Goal: Task Accomplishment & Management: Use online tool/utility

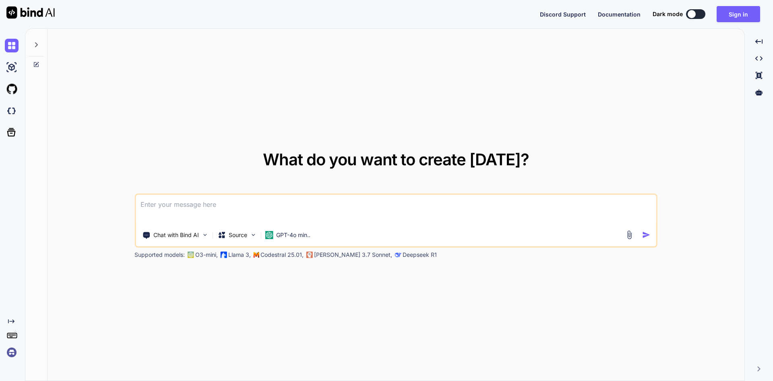
click at [697, 10] on button at bounding box center [695, 14] width 19 height 10
type textarea "x"
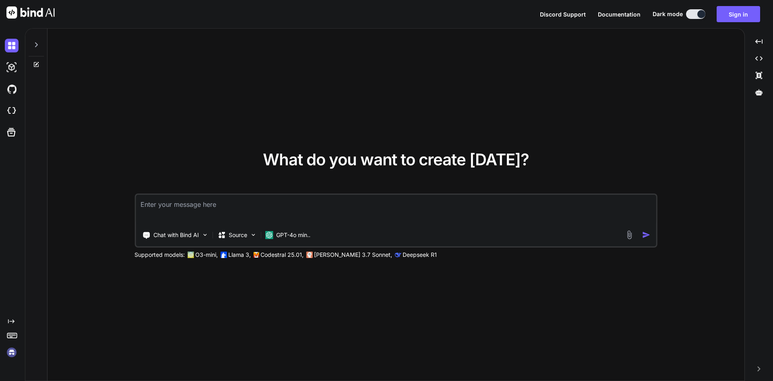
click at [238, 216] on textarea at bounding box center [396, 209] width 521 height 30
paste textarea
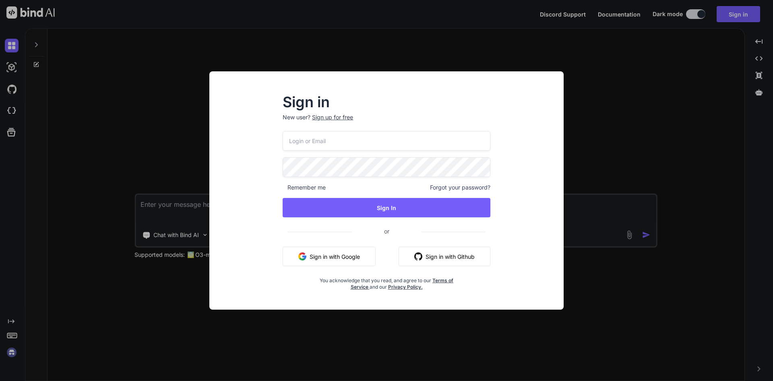
click at [337, 142] on input "email" at bounding box center [387, 141] width 208 height 20
type input "[EMAIL_ADDRESS][DOMAIN_NAME]"
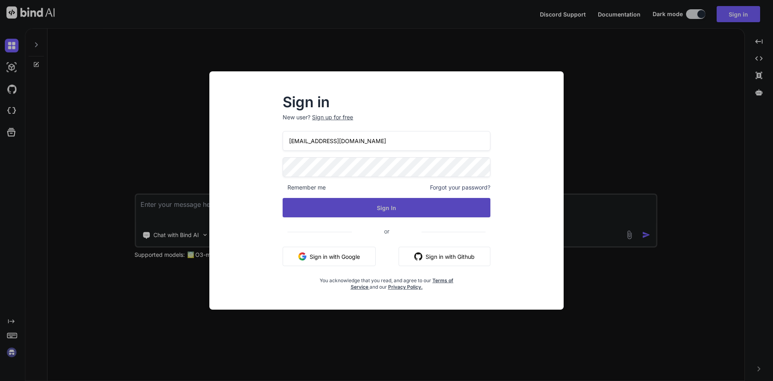
click at [396, 207] on button "Sign In" at bounding box center [387, 207] width 208 height 19
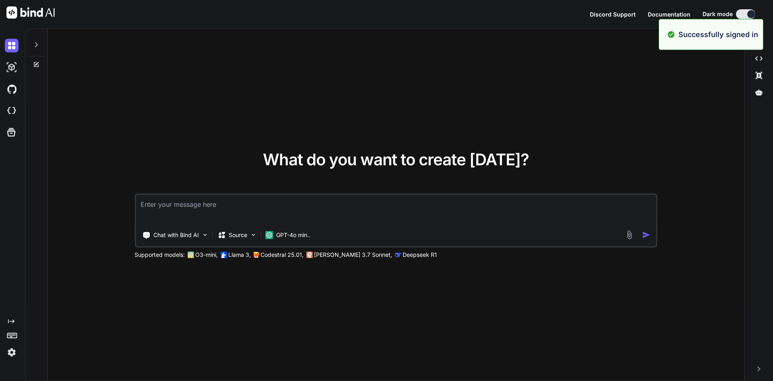
type textarea "x"
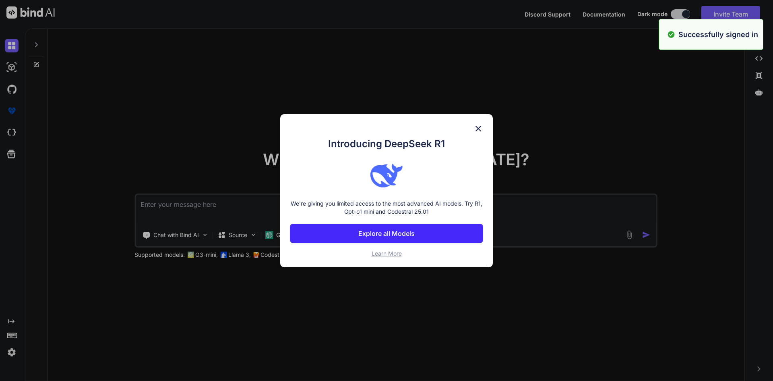
click at [264, 210] on div "Introducing DeepSeek R1 We're giving you limited access to the most advanced AI…" at bounding box center [386, 190] width 773 height 381
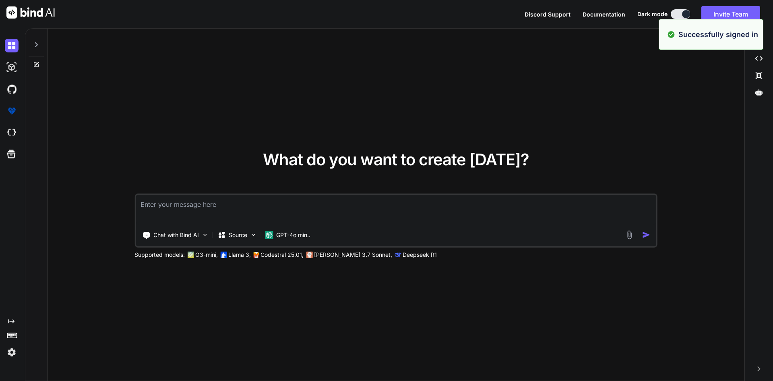
click at [264, 210] on textarea at bounding box center [396, 209] width 521 height 30
paste textarea "<div class="card-body"> <h4 class="card-title">Vacation <button type="button" c…"
type textarea "<div class="card-body"> <h4 class="card-title">Vacation <button type="button" c…"
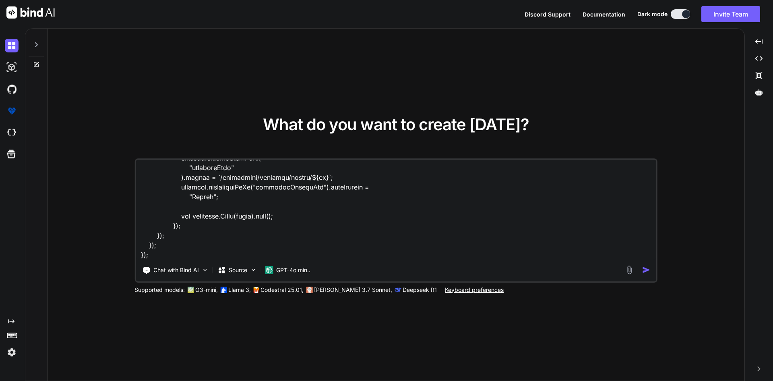
type textarea "x"
type textarea "<div class="card-body"> <h4 class="card-title">Vacation <button type="button" c…"
type textarea "x"
type textarea "<div class="card-body"> <h4 class="card-title">Vacation <button type="button" c…"
type textarea "x"
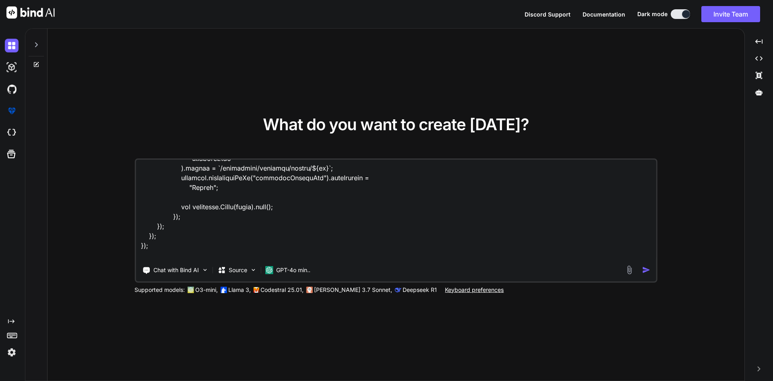
scroll to position [1161, 0]
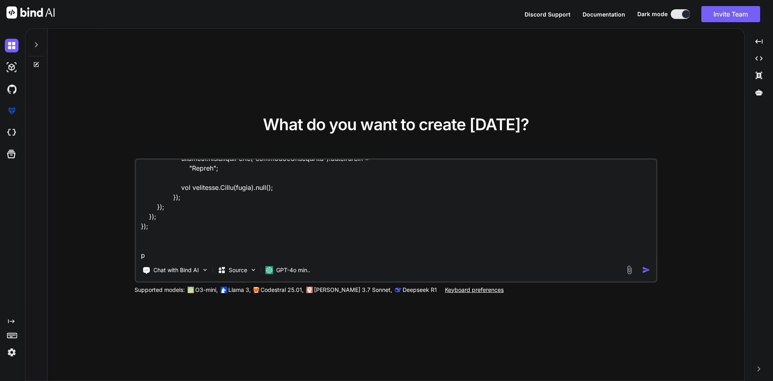
type textarea "<div class="card-body"> <h4 class="card-title">Vacation <button type="button" c…"
type textarea "x"
type textarea "<div class="card-body"> <h4 class="card-title">Vacation <button type="button" c…"
type textarea "x"
type textarea "<div class="card-body"> <h4 class="card-title">Vacation <button type="button" c…"
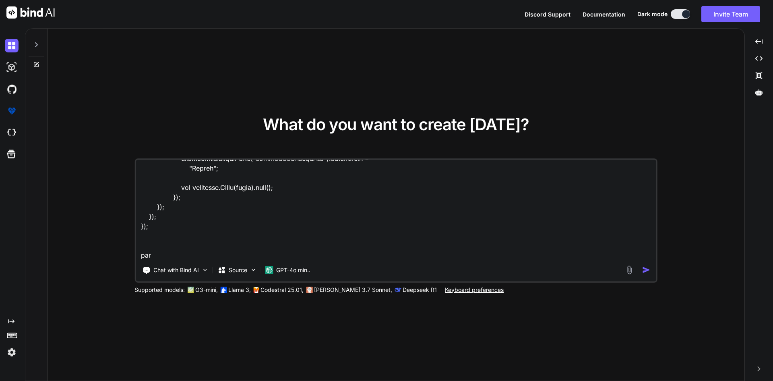
type textarea "x"
type textarea "<div class="card-body"> <h4 class="card-title">Vacation <button type="button" c…"
type textarea "x"
type textarea "<div class="card-body"> <h4 class="card-title">Vacation <button type="button" c…"
type textarea "x"
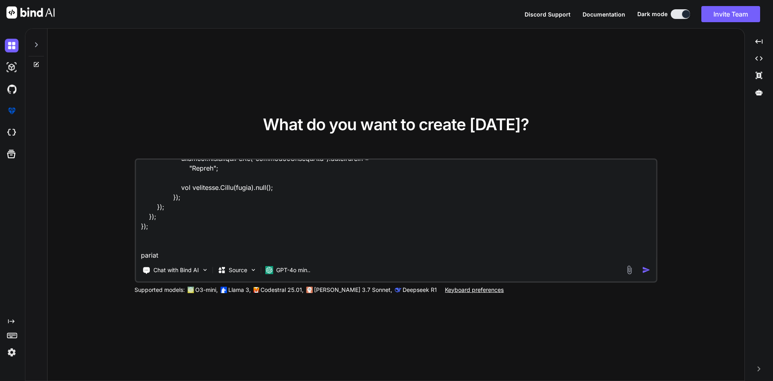
type textarea "<div class="card-body"> <h4 class="card-title">Vacation <button type="button" c…"
type textarea "x"
type textarea "<div class="card-body"> <h4 class="card-title">Vacation <button type="button" c…"
type textarea "x"
type textarea "<div class="card-body"> <h4 class="card-title">Vacation <button type="button" c…"
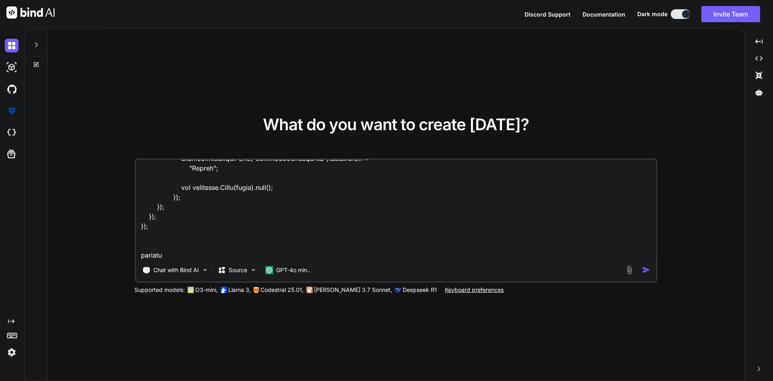
type textarea "x"
type textarea "<div class="card-body"> <h4 class="card-title">Vacation <button type="button" c…"
type textarea "x"
type textarea "<div class="card-body"> <h4 class="card-title">Vacation <button type="button" c…"
type textarea "x"
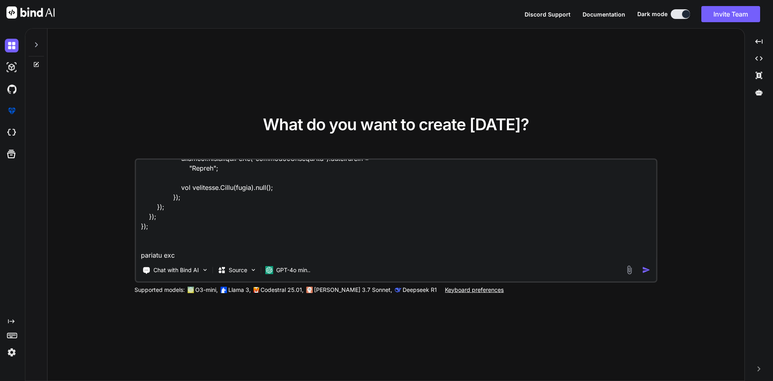
type textarea "<div class="card-body"> <h4 class="card-title">Vacation <button type="button" c…"
type textarea "x"
type textarea "<div class="card-body"> <h4 class="card-title">Vacation <button type="button" c…"
type textarea "x"
type textarea "<div class="card-body"> <h4 class="card-title">Vacation <button type="button" c…"
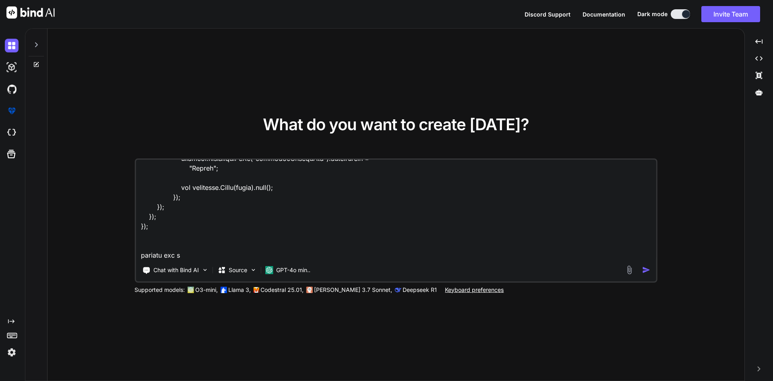
type textarea "x"
type textarea "<div class="card-body"> <h4 class="card-title">Vacation <button type="button" c…"
type textarea "x"
type textarea "<div class="card-body"> <h4 class="card-title">Vacation <button type="button" c…"
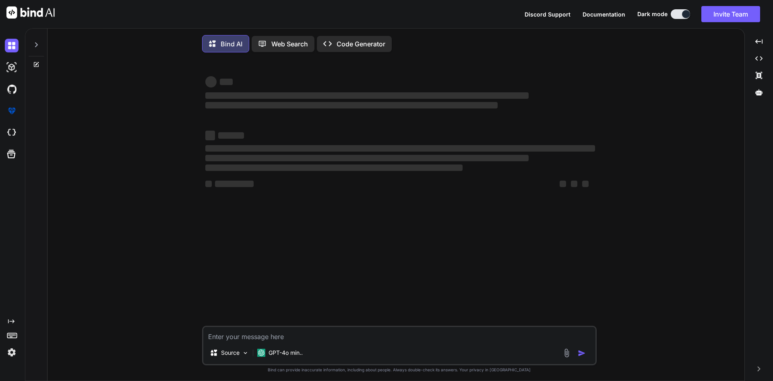
type textarea "x"
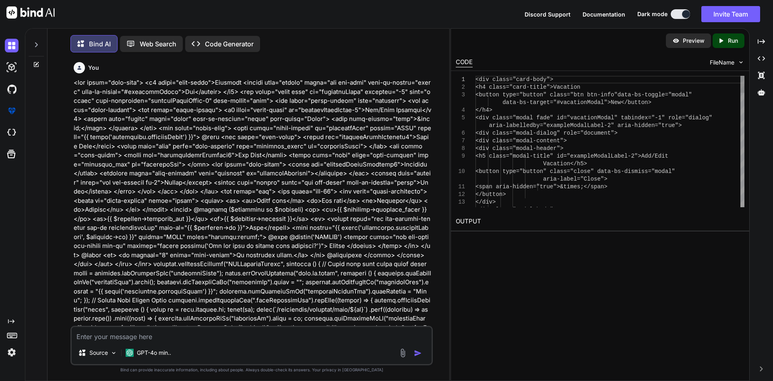
scroll to position [4, 0]
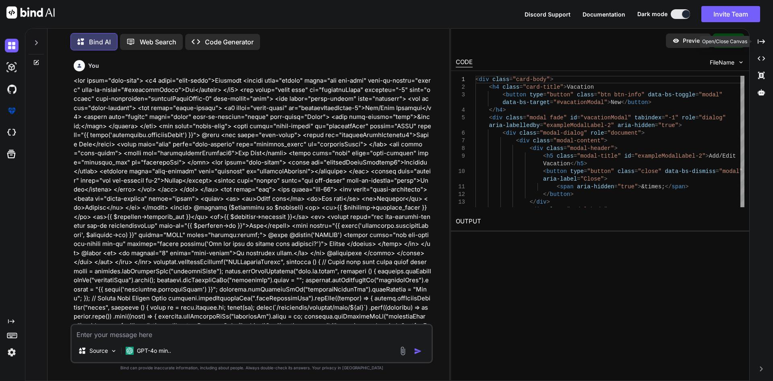
drag, startPoint x: 757, startPoint y: 41, endPoint x: 456, endPoint y: 112, distance: 309.2
click at [757, 41] on div "Created with Pixso." at bounding box center [761, 42] width 17 height 14
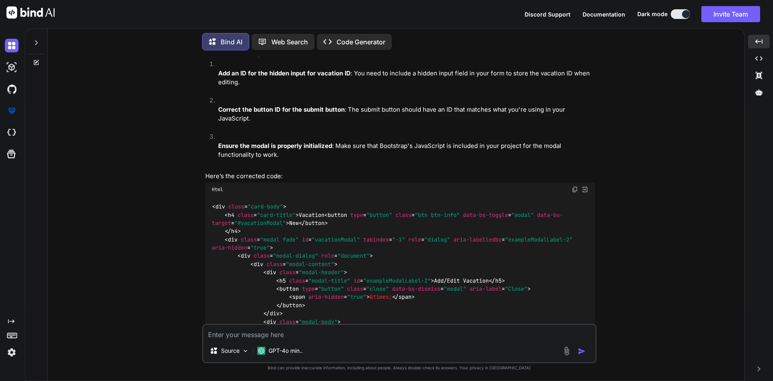
scroll to position [292, 0]
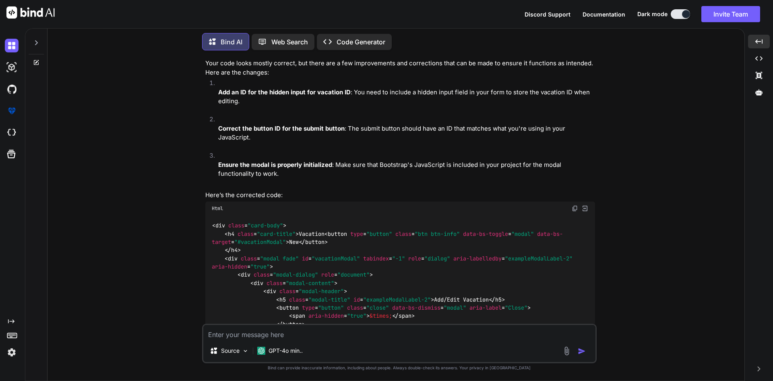
click at [573, 207] on img at bounding box center [575, 208] width 6 height 6
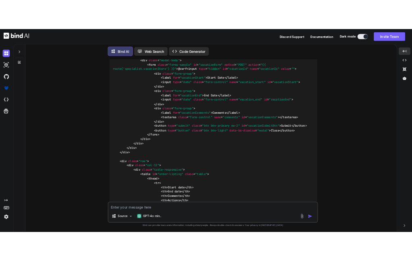
scroll to position [332, 0]
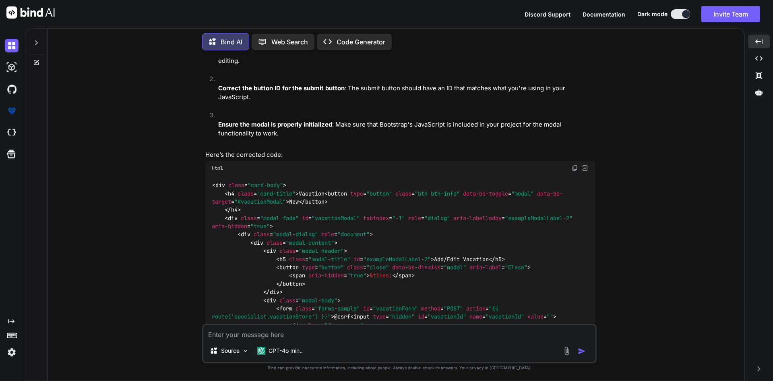
click at [575, 167] on img at bounding box center [575, 168] width 6 height 6
